Goal: Obtain resource: Download file/media

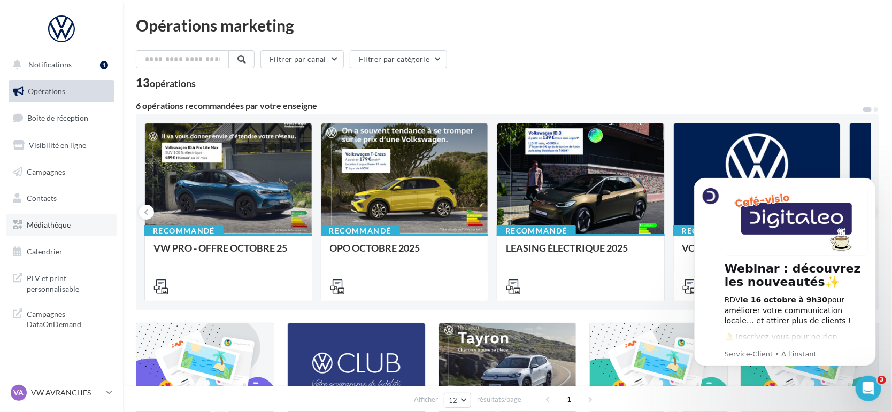
click at [42, 217] on link "Médiathèque" at bounding box center [61, 225] width 110 height 22
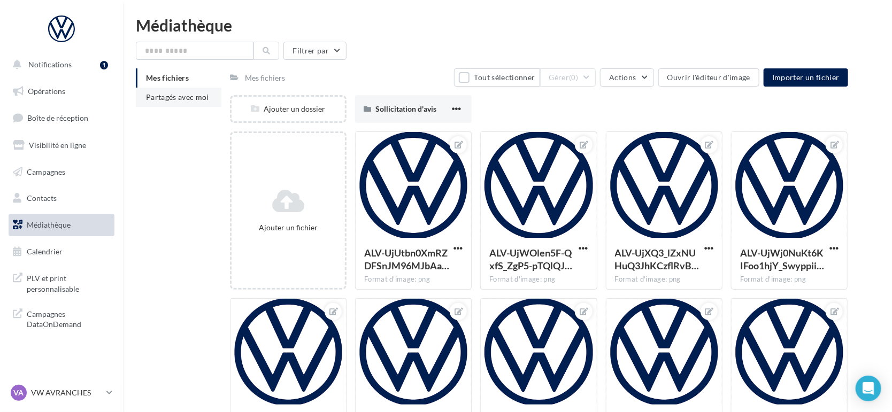
click at [179, 95] on span "Partagés avec moi" at bounding box center [177, 97] width 63 height 9
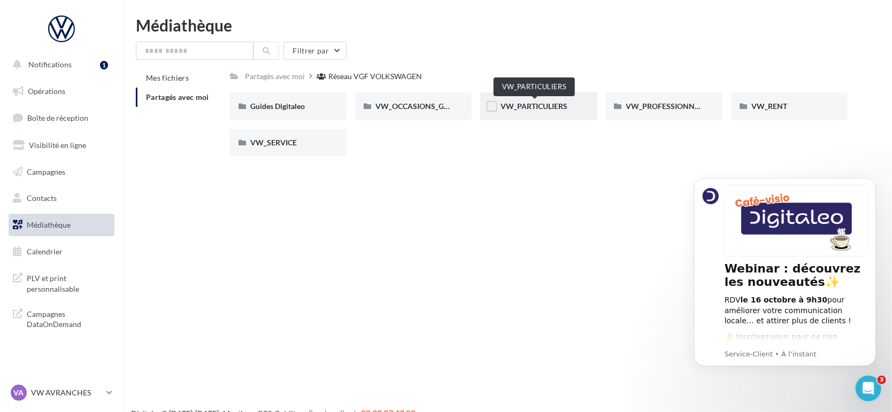
click at [547, 103] on span "VW_PARTICULIERS" at bounding box center [534, 106] width 67 height 9
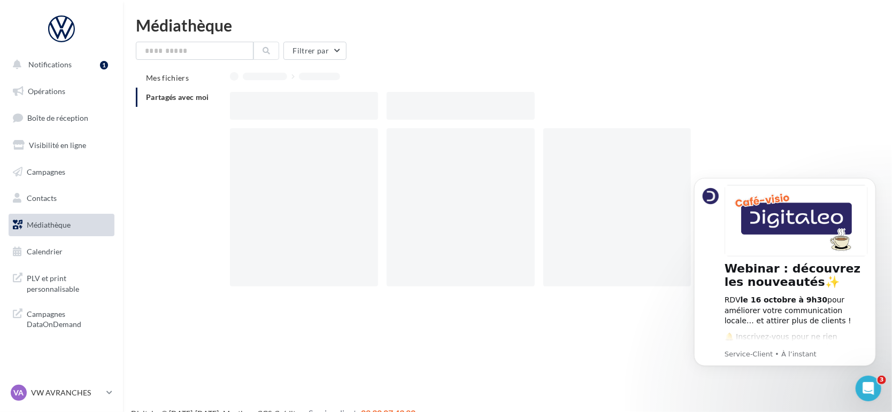
click at [547, 103] on div at bounding box center [543, 106] width 627 height 28
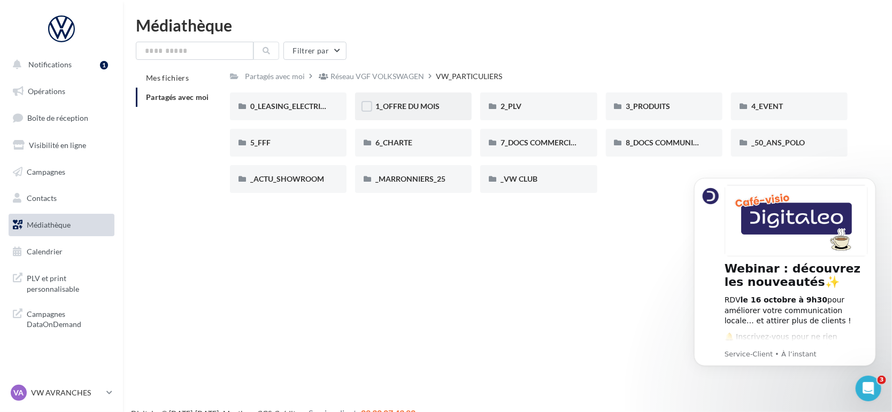
click at [441, 104] on div "1_OFFRE DU MOIS" at bounding box center [413, 106] width 76 height 11
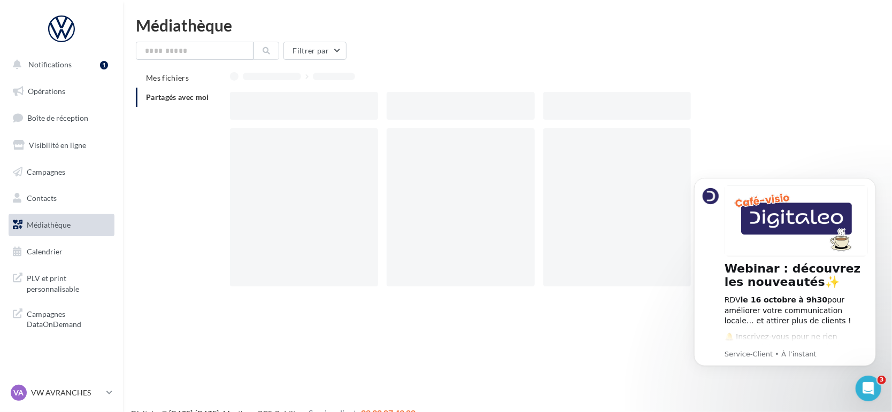
click at [441, 104] on div at bounding box center [461, 106] width 148 height 28
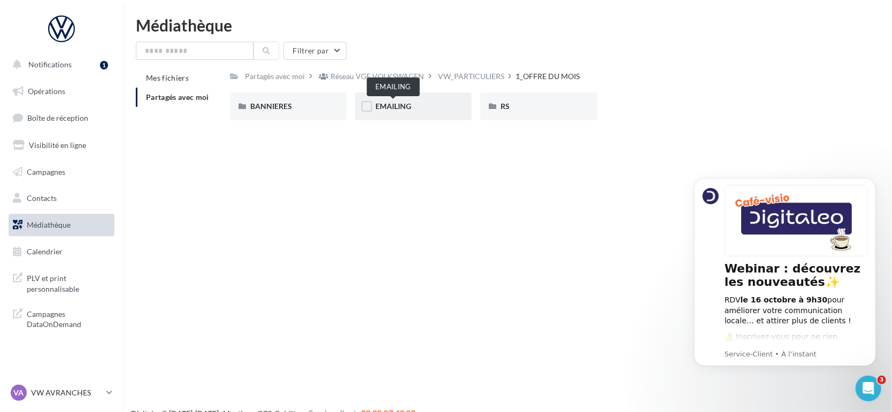
click at [402, 108] on span "EMAILING" at bounding box center [393, 106] width 36 height 9
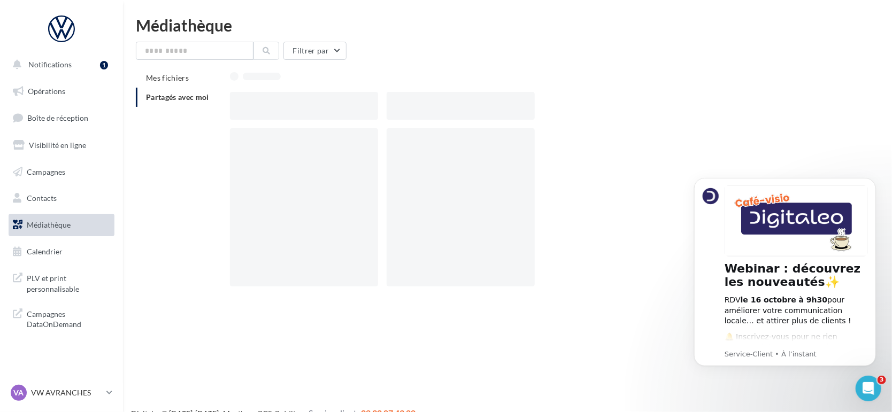
click at [402, 108] on div at bounding box center [461, 106] width 148 height 28
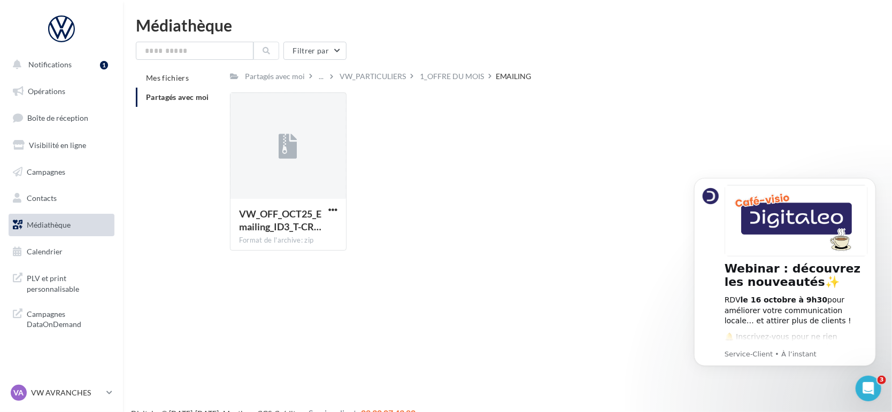
click at [370, 264] on div "Notifications 1 Opérations Boîte de réception Visibilité en ligne Campagnes Con…" at bounding box center [446, 223] width 892 height 412
click at [326, 212] on button "button" at bounding box center [332, 210] width 13 height 11
click at [454, 176] on div "VW_OFF_OCT25_Emailing_ID3_T-CR… Format de l'archive: zip Télécharger Copier l'U…" at bounding box center [543, 176] width 627 height 167
click at [388, 80] on div "VW_PARTICULIERS" at bounding box center [373, 76] width 66 height 11
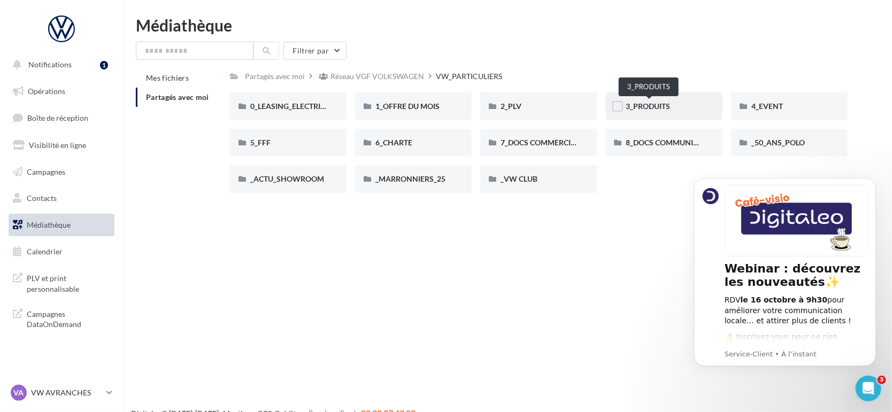
click at [634, 110] on span "3_PRODUITS" at bounding box center [648, 106] width 44 height 9
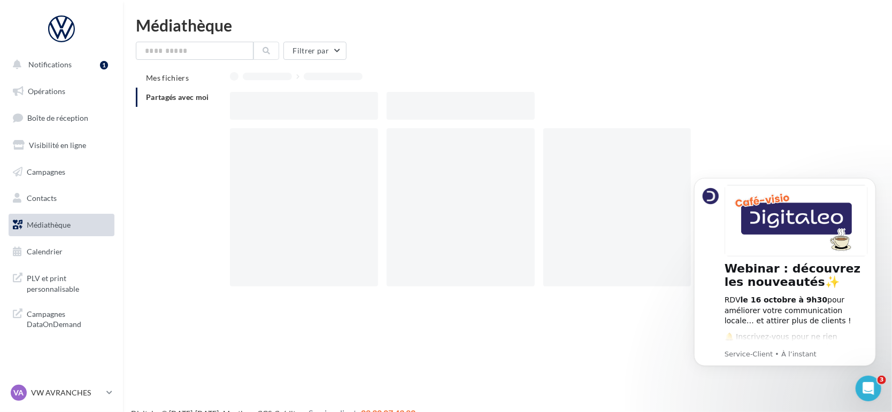
click at [634, 110] on div at bounding box center [543, 106] width 627 height 28
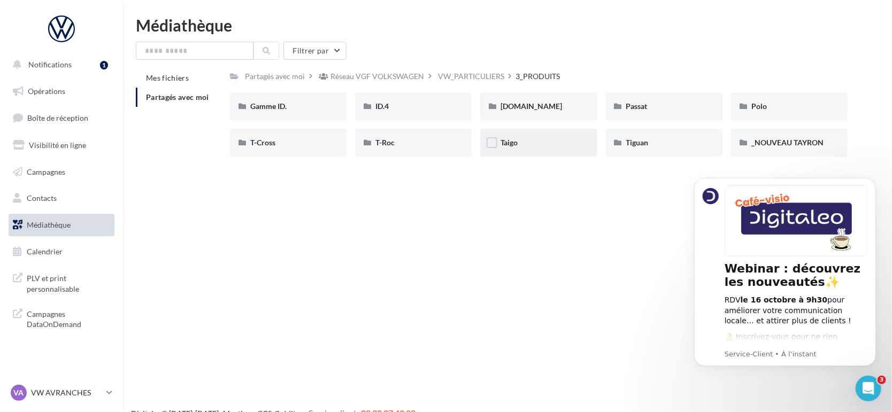
click at [505, 149] on div "Taigo" at bounding box center [538, 143] width 117 height 28
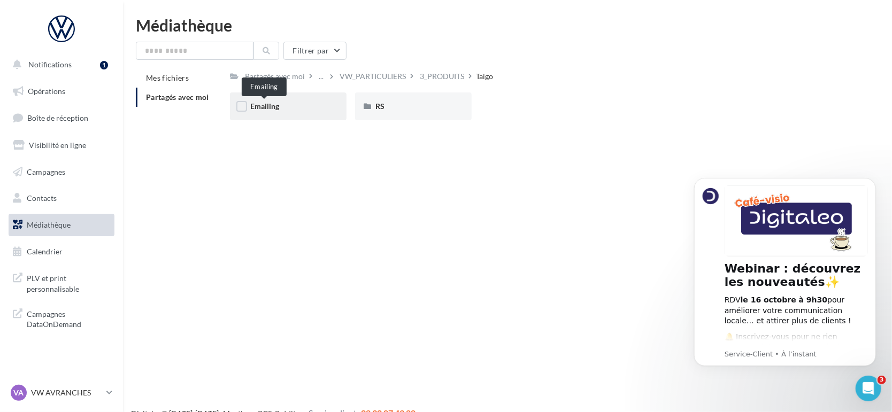
click at [278, 107] on span "Emailing" at bounding box center [264, 106] width 29 height 9
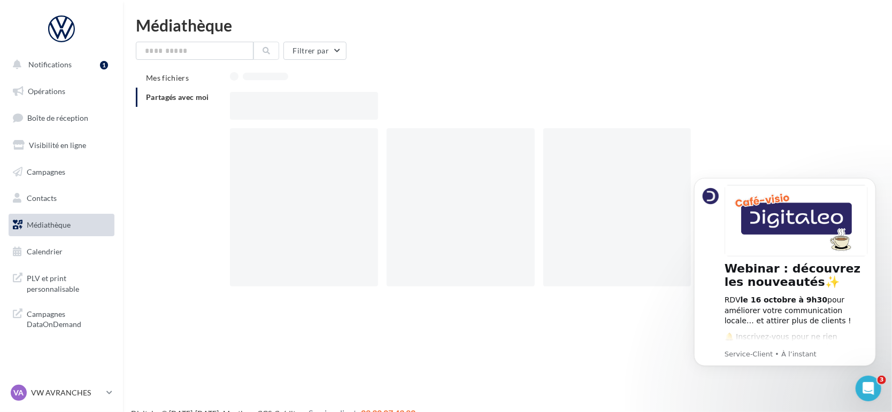
click at [278, 107] on div at bounding box center [304, 106] width 148 height 28
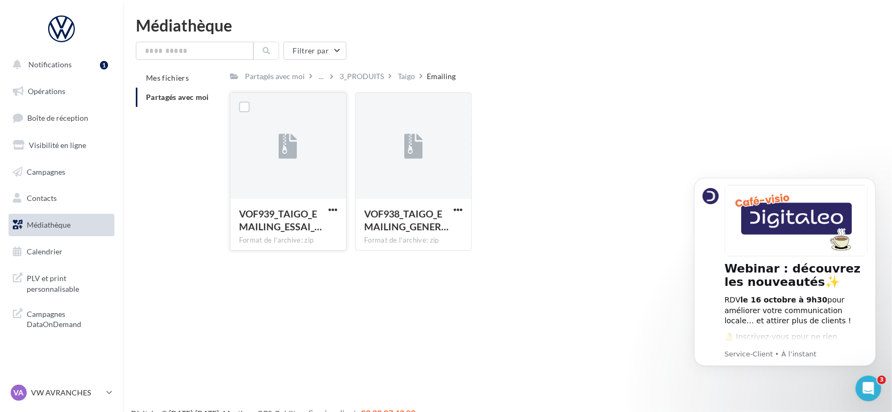
click at [334, 214] on button "button" at bounding box center [332, 210] width 13 height 11
click at [524, 272] on div "Notifications 1 Opérations Boîte de réception Visibilité en ligne Campagnes Con…" at bounding box center [446, 223] width 892 height 412
click at [458, 209] on span "button" at bounding box center [458, 209] width 9 height 9
click at [430, 231] on button "Télécharger" at bounding box center [411, 231] width 107 height 28
click at [227, 171] on div "Mes fichiers Partagés avec moi Partagés avec moi ... 3_PRODUITS Taigo Emailing …" at bounding box center [512, 163] width 752 height 191
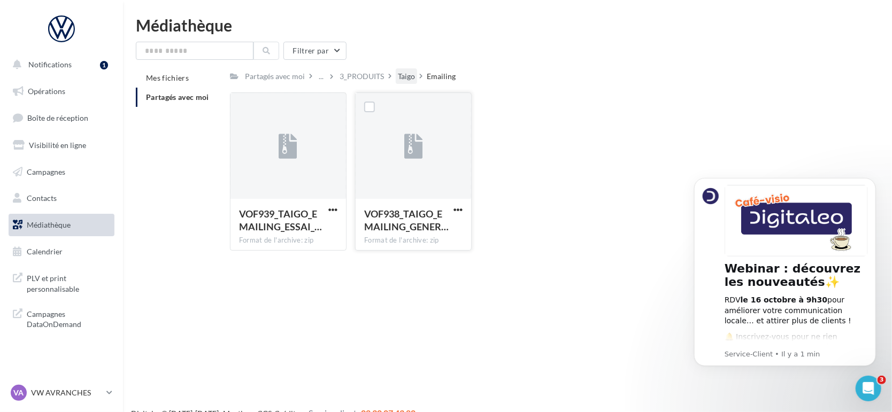
click at [411, 82] on div "Taigo" at bounding box center [406, 76] width 21 height 16
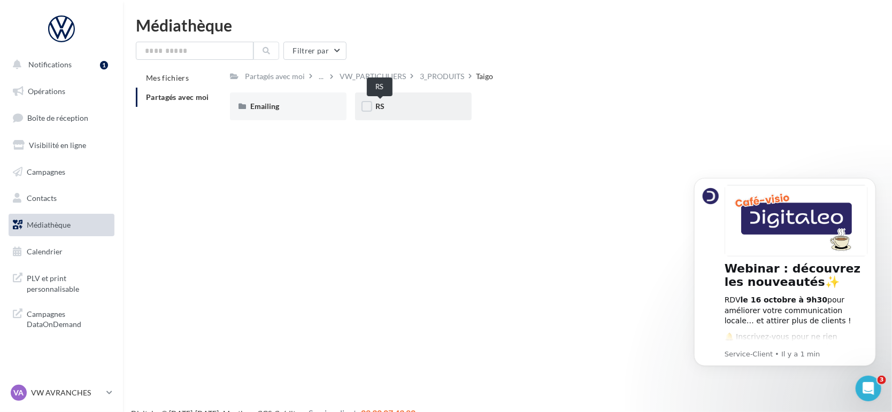
click at [381, 108] on span "RS" at bounding box center [379, 106] width 9 height 9
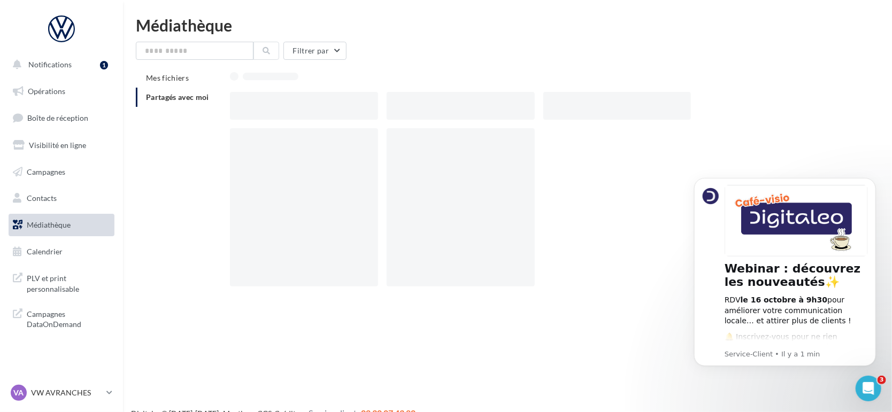
click at [381, 108] on div at bounding box center [308, 106] width 157 height 28
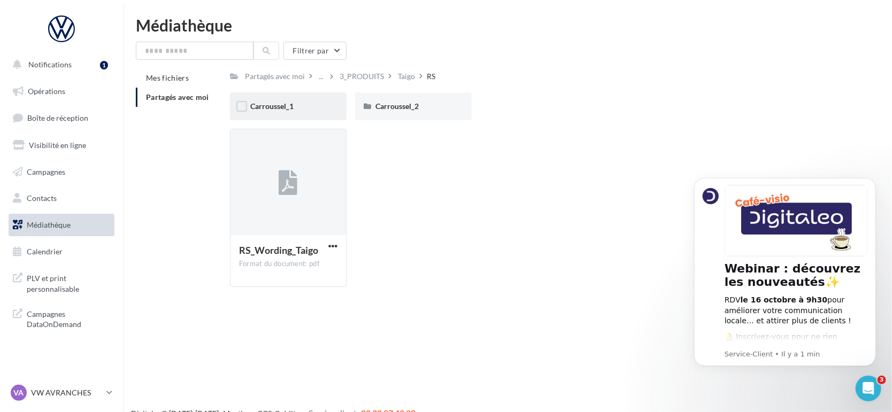
click at [295, 105] on div "Carroussel_1" at bounding box center [288, 106] width 76 height 11
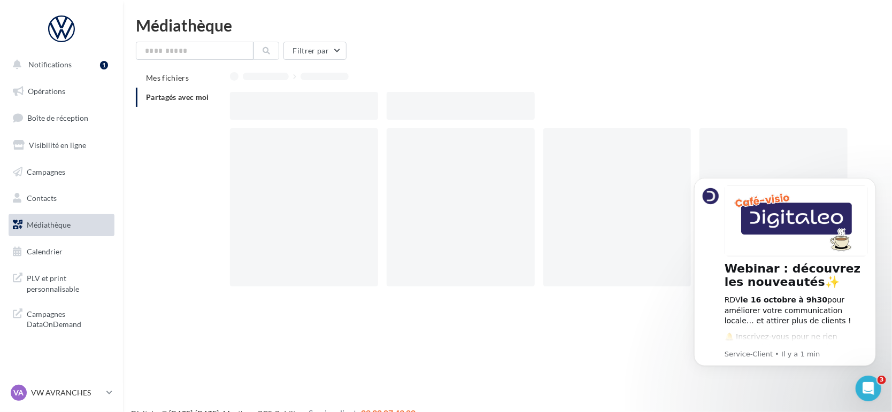
click at [295, 105] on div at bounding box center [304, 106] width 148 height 28
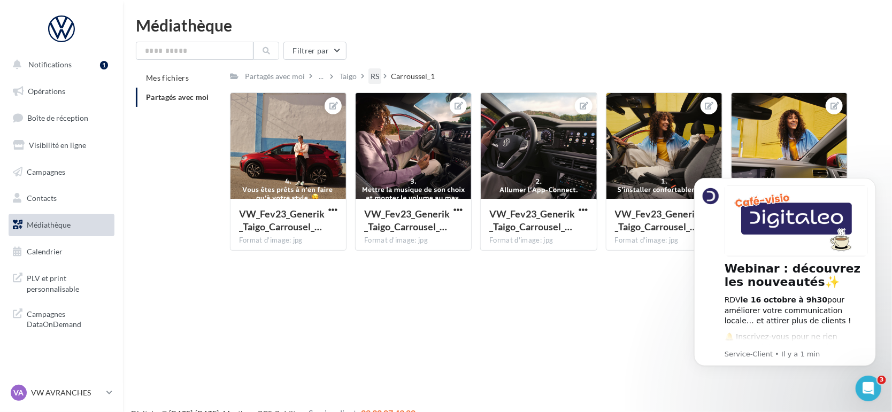
click at [374, 73] on div "RS" at bounding box center [375, 76] width 9 height 11
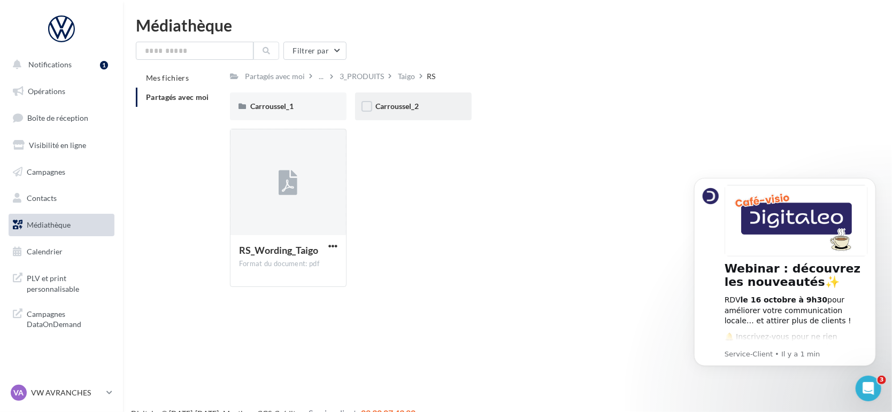
click at [427, 98] on div "Carroussel_2" at bounding box center [413, 107] width 117 height 28
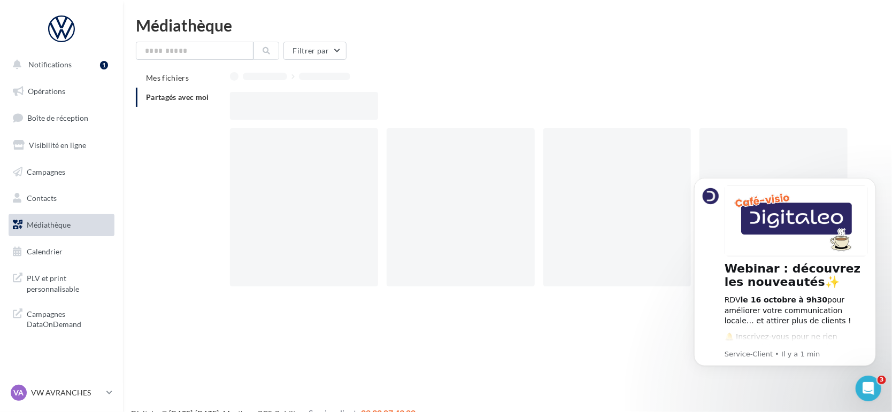
click at [427, 98] on div at bounding box center [543, 106] width 627 height 28
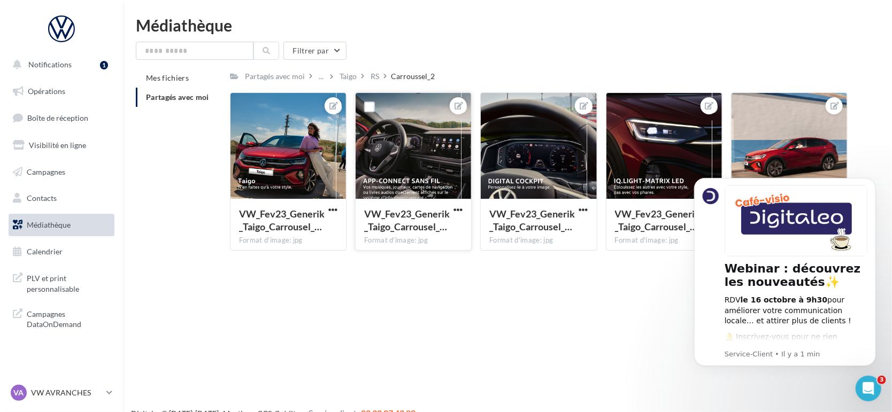
scroll to position [17, 0]
